Goal: Task Accomplishment & Management: Use online tool/utility

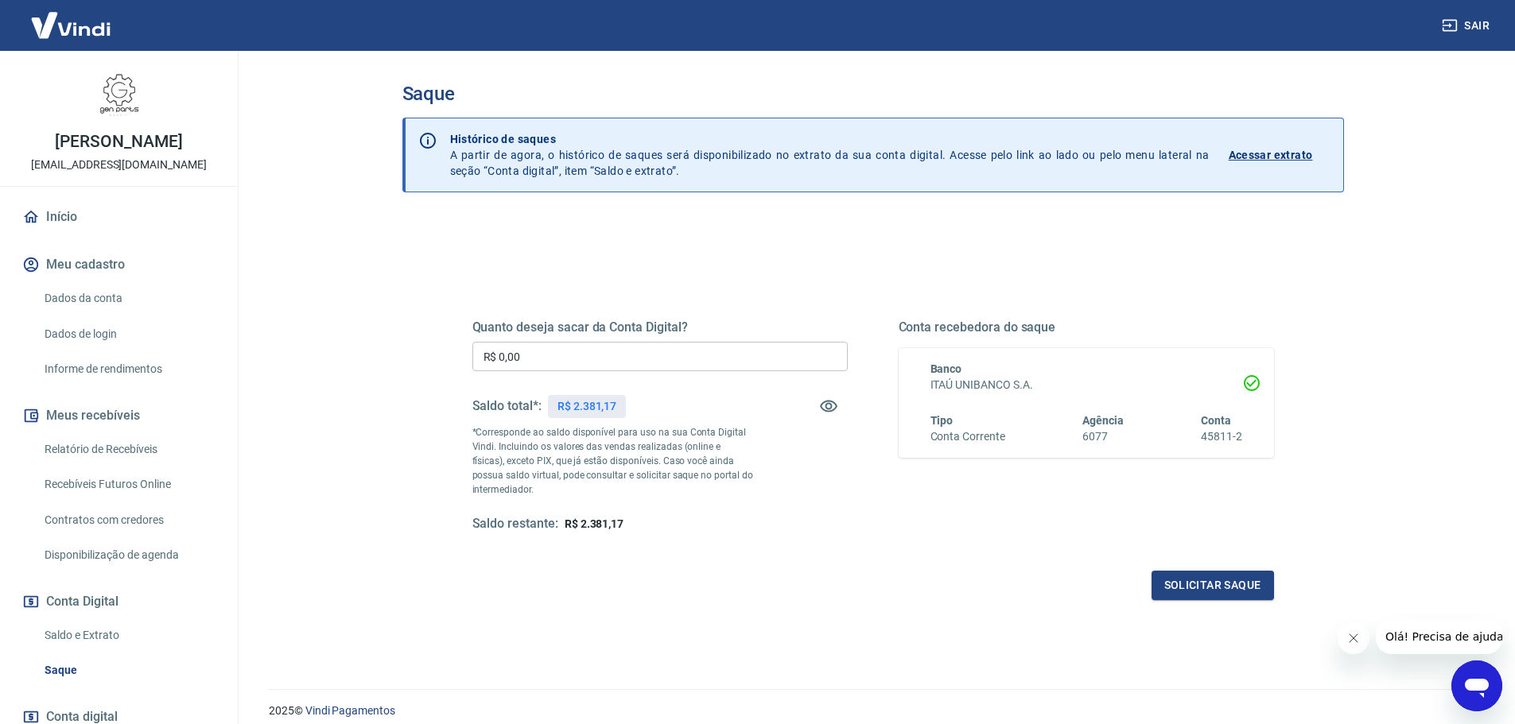
click at [589, 365] on input "R$ 0,00" at bounding box center [659, 356] width 375 height 29
type input "R$ 2.381,17"
click at [1182, 580] on button "Solicitar saque" at bounding box center [1212, 585] width 122 height 29
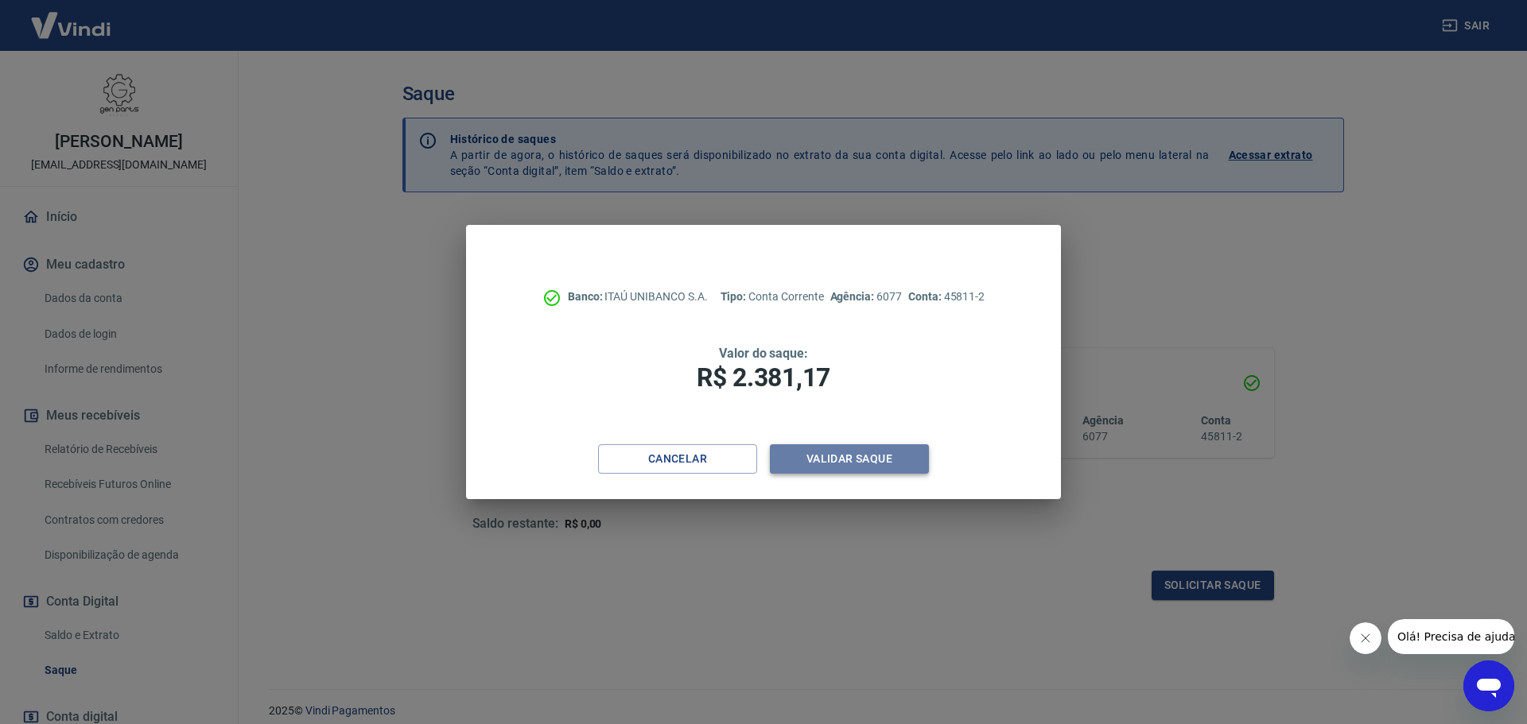
click at [899, 464] on button "Validar saque" at bounding box center [849, 458] width 159 height 29
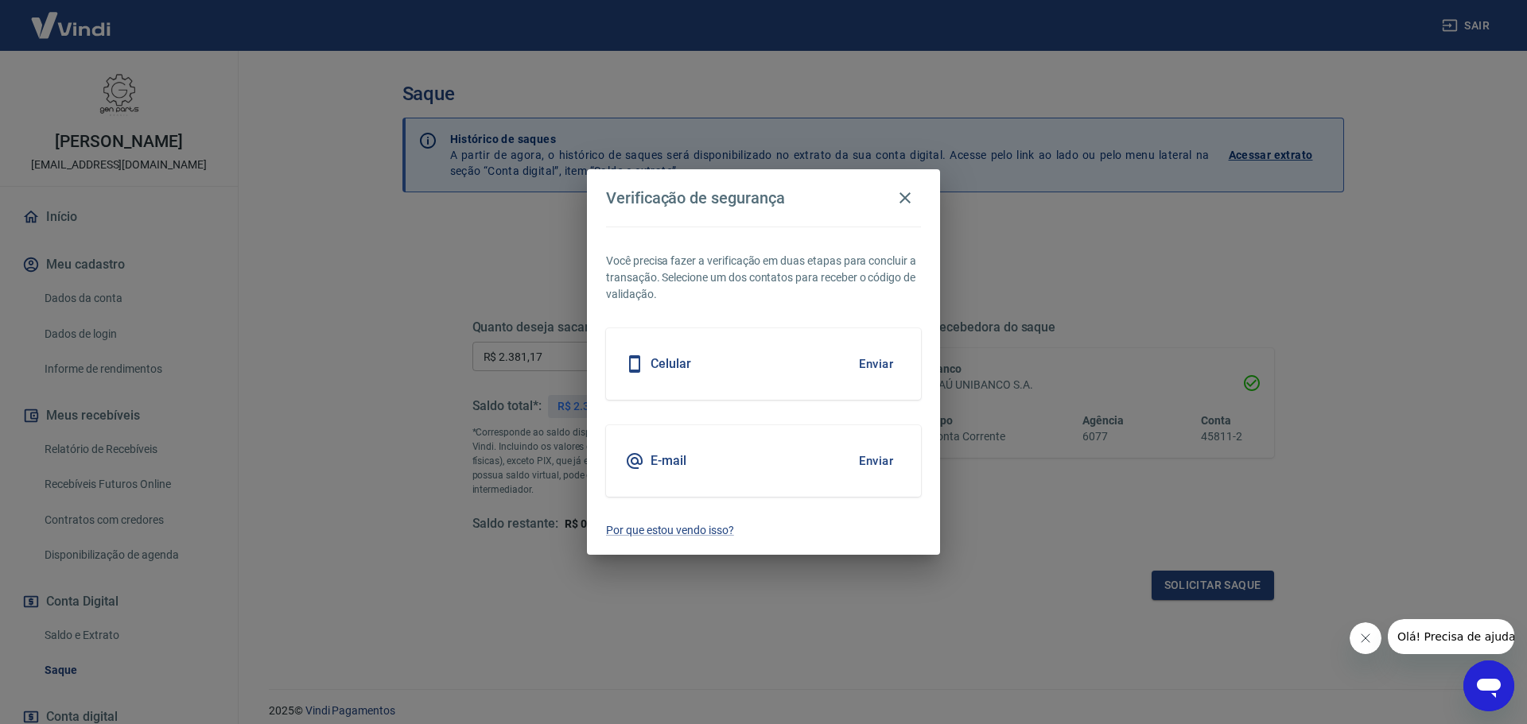
click at [875, 365] on button "Enviar" at bounding box center [876, 363] width 52 height 33
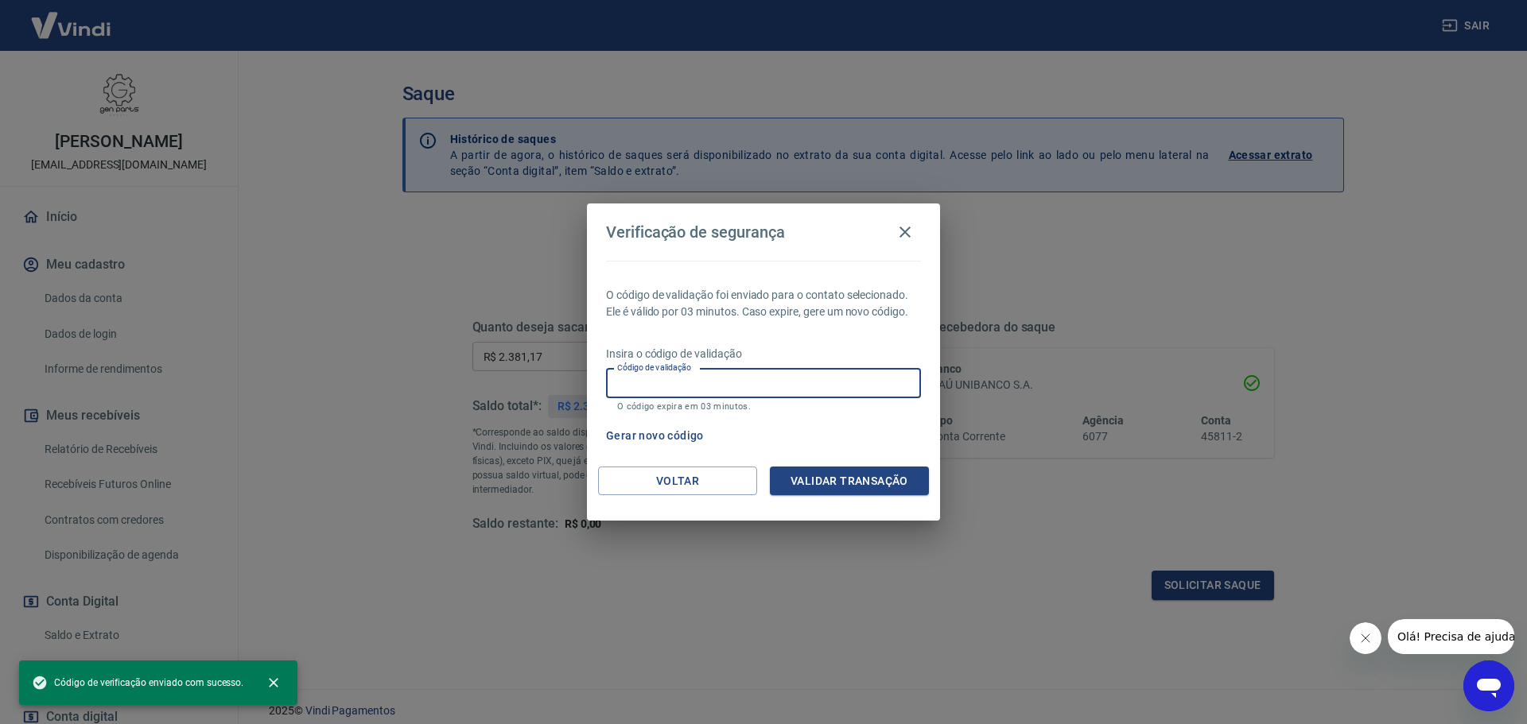
click at [745, 383] on input "Código de validação" at bounding box center [763, 383] width 315 height 29
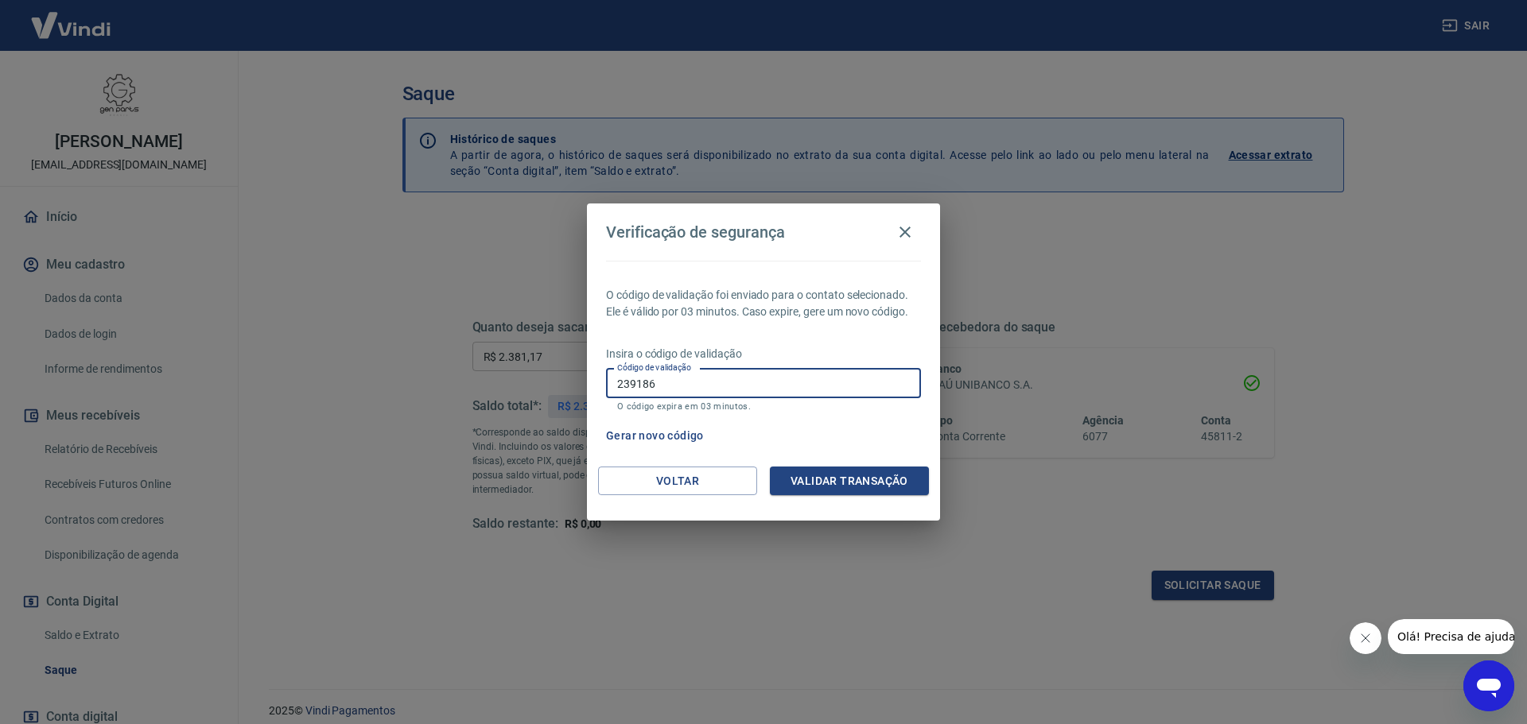
type input "239186"
click at [832, 481] on button "Validar transação" at bounding box center [849, 481] width 159 height 29
